Goal: Navigation & Orientation: Find specific page/section

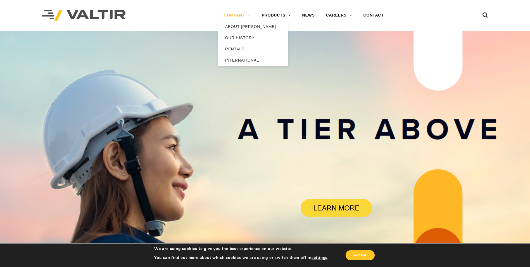
click at [241, 14] on link "COMPANY" at bounding box center [237, 15] width 38 height 11
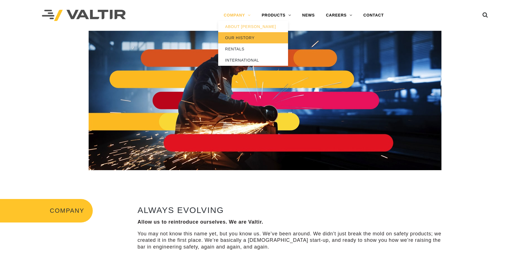
click at [240, 39] on link "OUR HISTORY" at bounding box center [253, 37] width 70 height 11
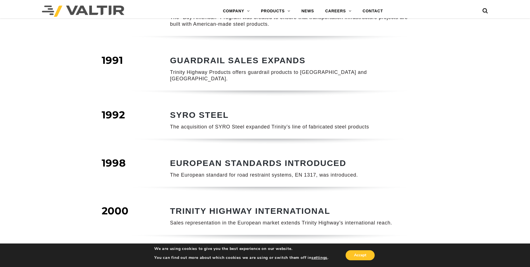
scroll to position [196, 0]
